Goal: Transaction & Acquisition: Purchase product/service

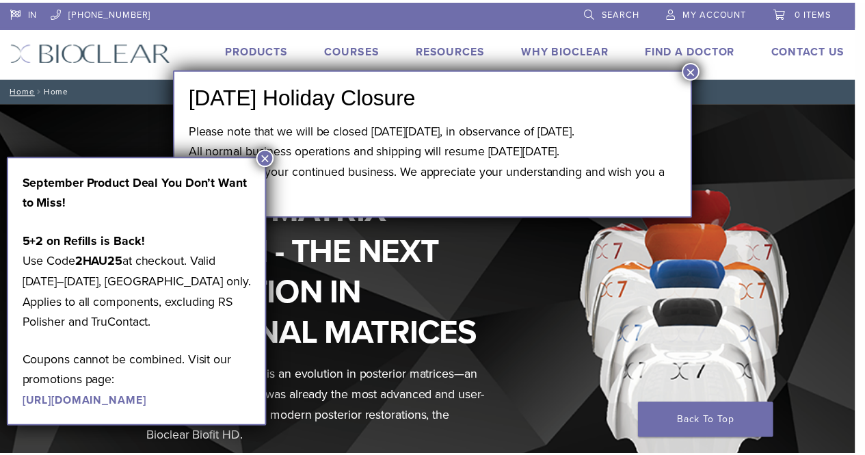
scroll to position [488, 0]
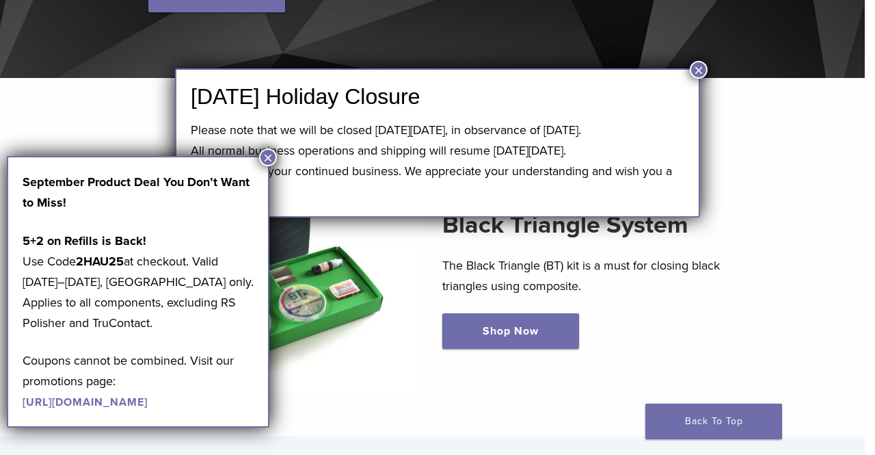
click at [698, 74] on button "×" at bounding box center [699, 70] width 18 height 18
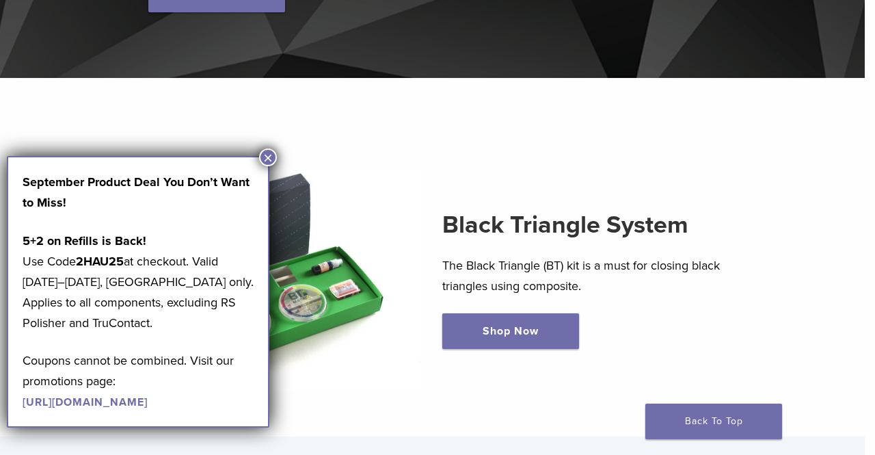
click at [257, 157] on div "September Product Deal You Don’t Want to Miss! 5+2 on Refills is Back! Use Code…" at bounding box center [138, 291] width 263 height 271
click at [272, 150] on button "×" at bounding box center [268, 157] width 18 height 18
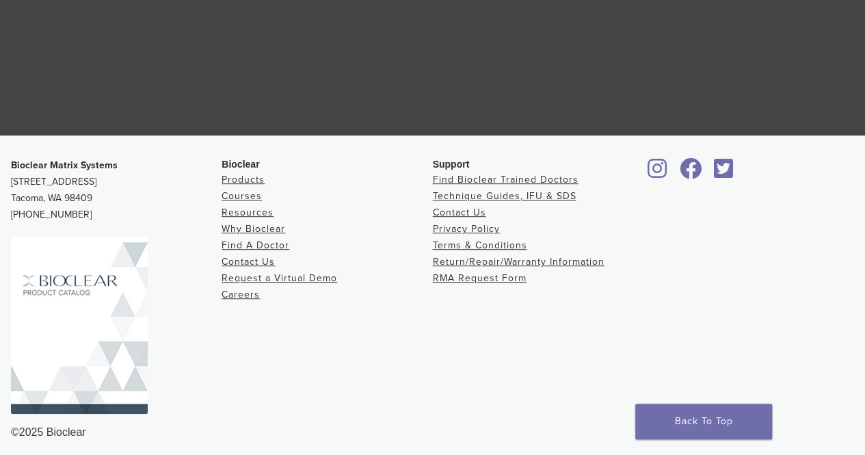
scroll to position [2870, 0]
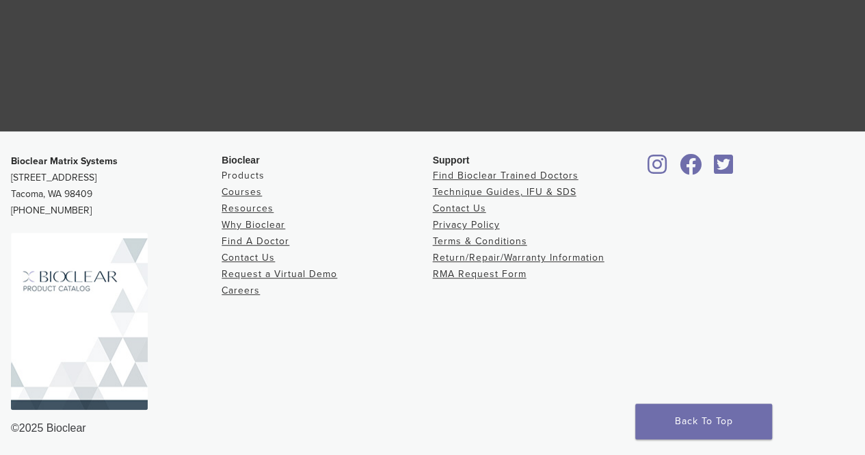
click at [256, 170] on link "Products" at bounding box center [242, 176] width 43 height 12
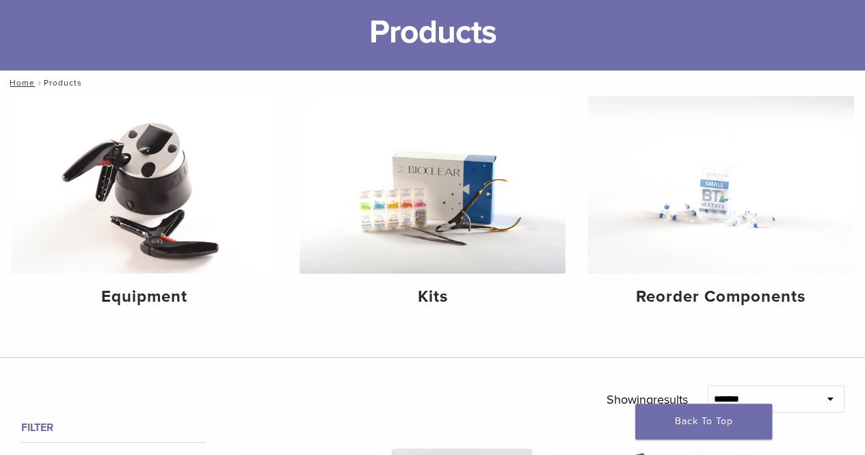
scroll to position [83, 0]
click at [500, 277] on div "Kits" at bounding box center [432, 296] width 267 height 44
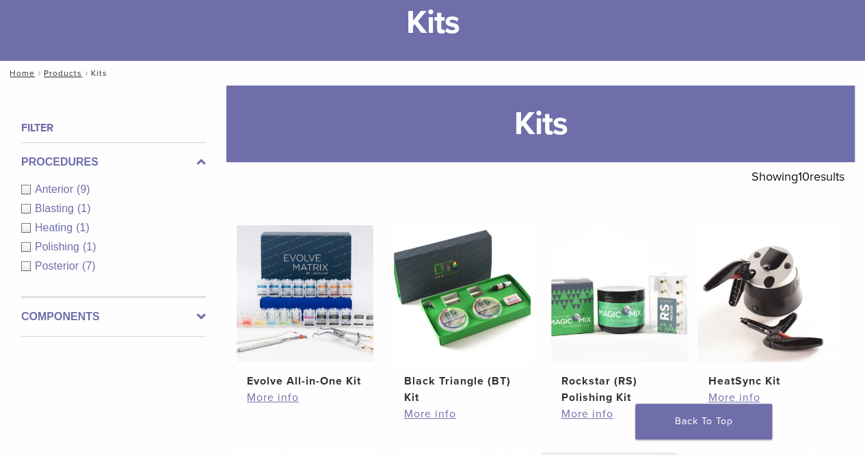
scroll to position [93, 0]
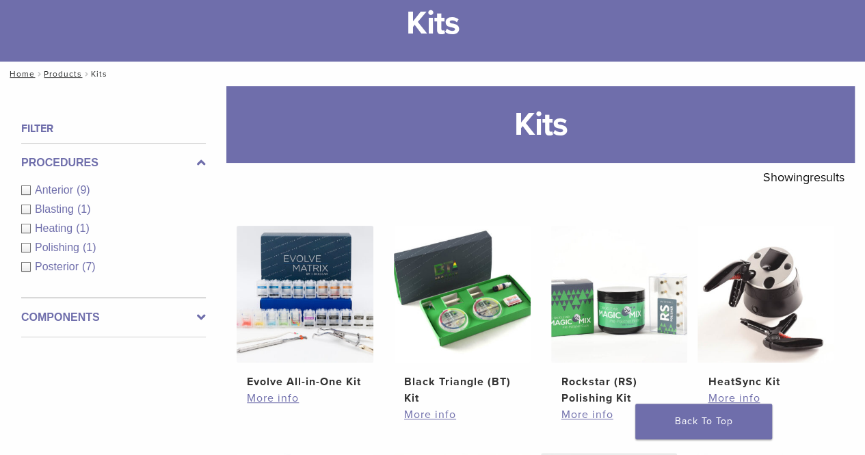
click at [29, 268] on div "Posterior (7)" at bounding box center [113, 266] width 185 height 16
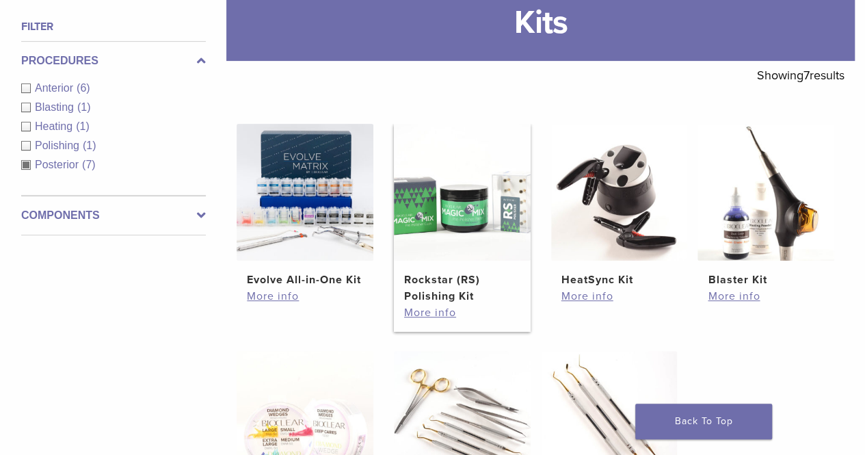
scroll to position [186, 0]
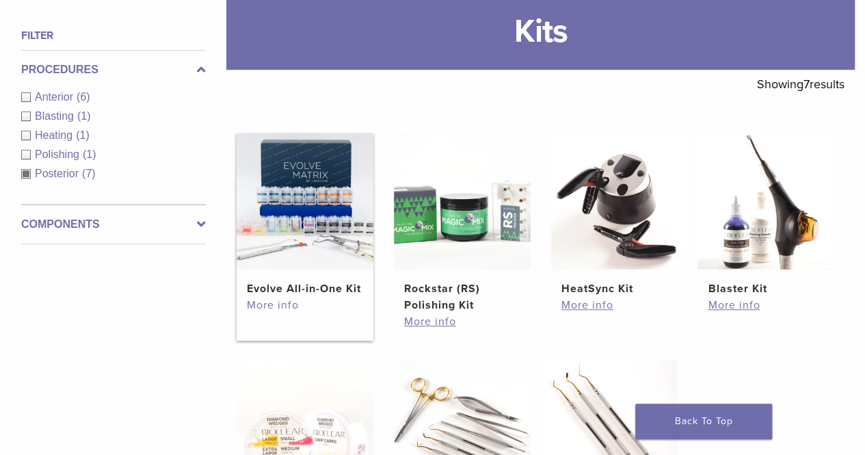
click at [292, 304] on link "More info" at bounding box center [305, 305] width 116 height 16
